Goal: Task Accomplishment & Management: Manage account settings

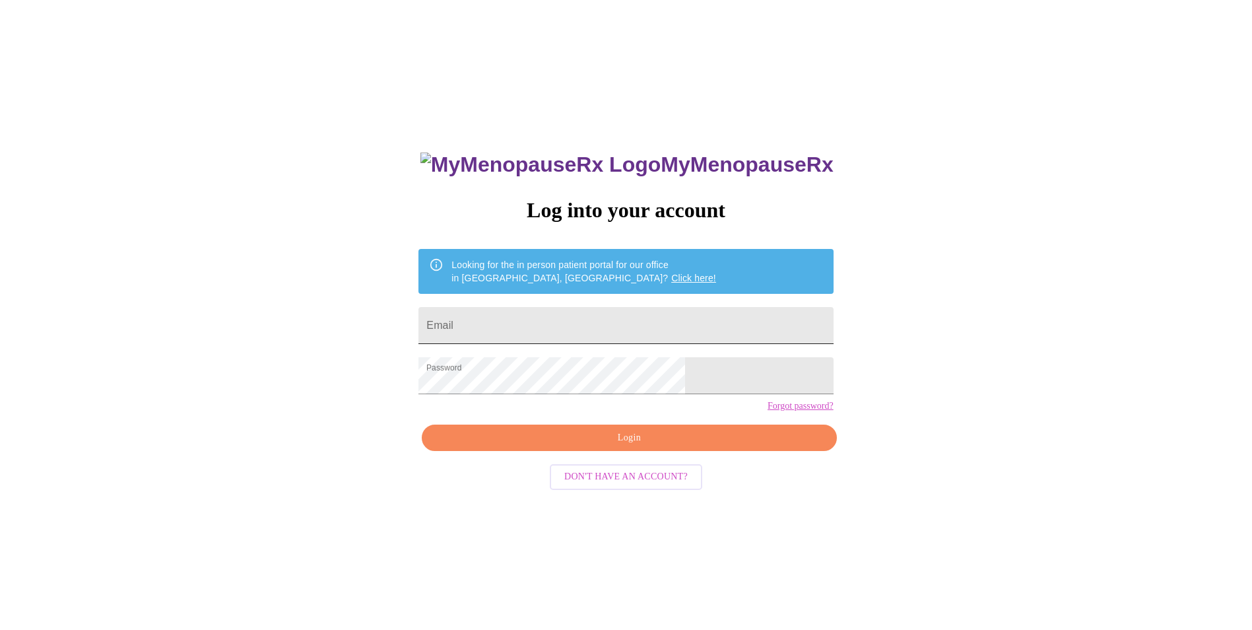
click at [594, 314] on input "Email" at bounding box center [626, 325] width 415 height 37
type input "[EMAIL_ADDRESS][DOMAIN_NAME]"
click at [608, 446] on span "Login" at bounding box center [629, 438] width 384 height 17
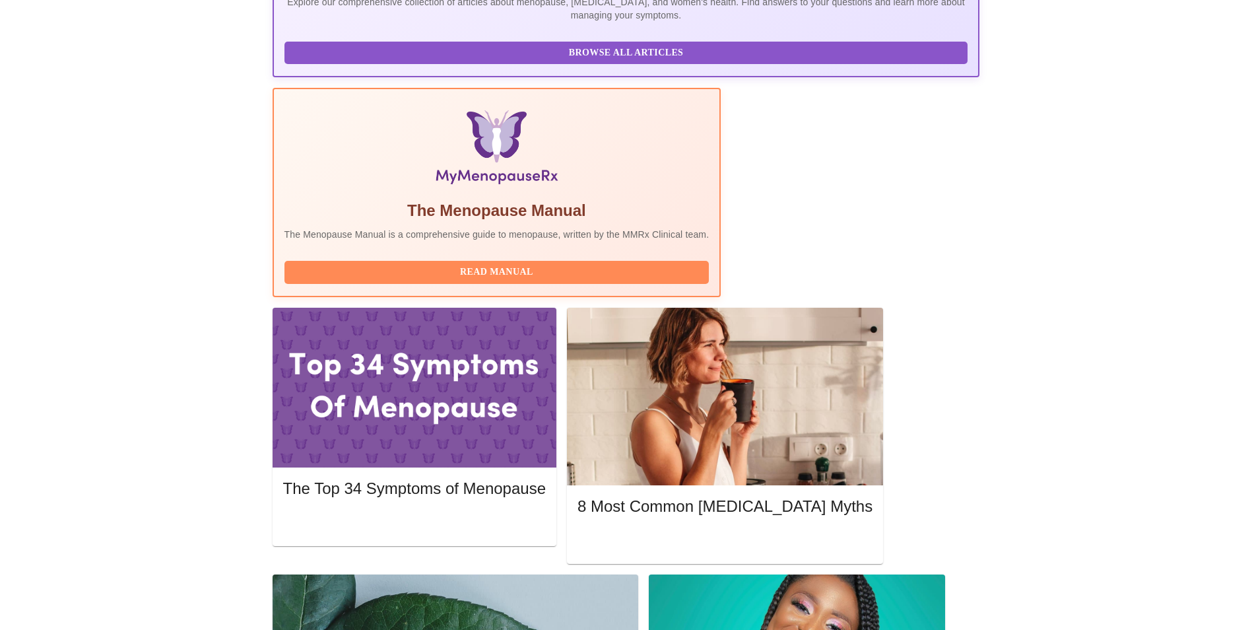
scroll to position [337, 0]
